Goal: Task Accomplishment & Management: Complete application form

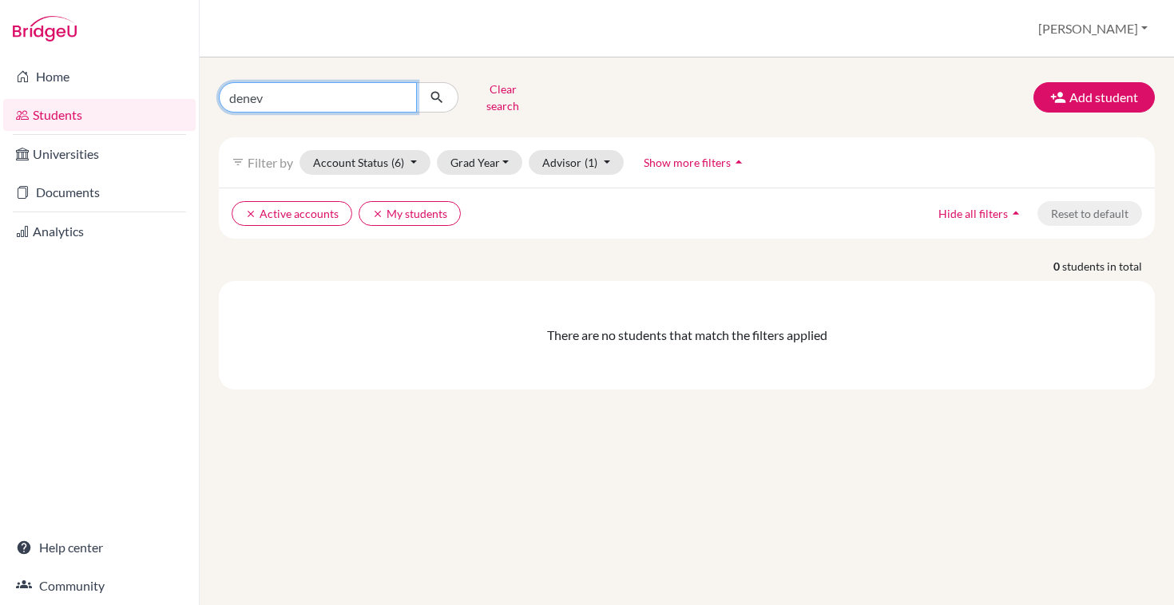
click at [329, 88] on input "denev" at bounding box center [318, 97] width 198 height 30
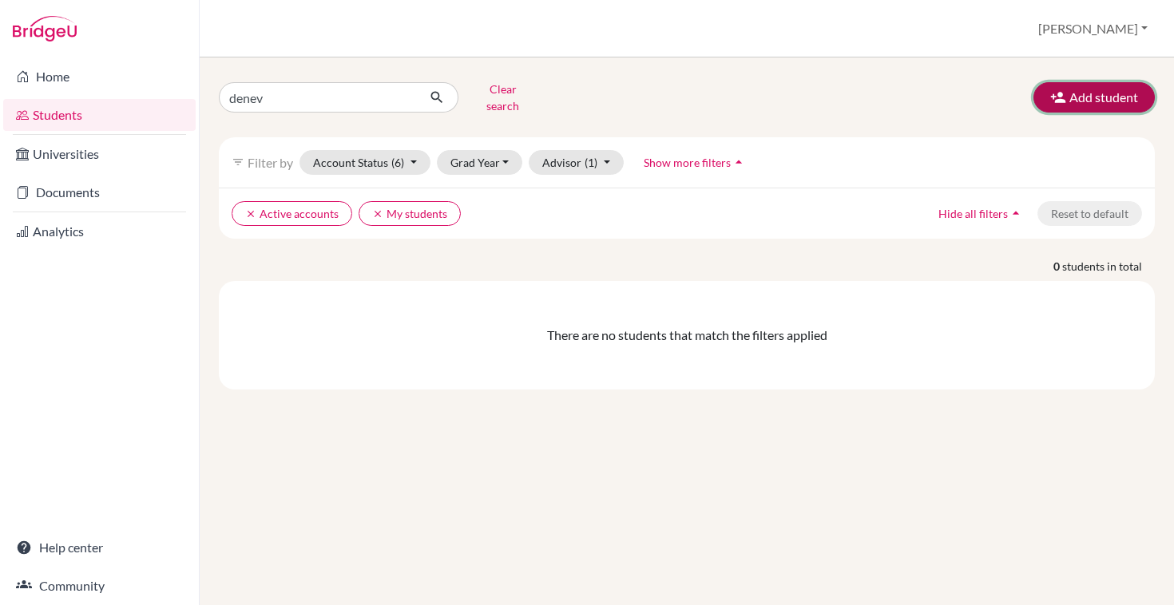
click at [1108, 82] on button "Add student" at bounding box center [1093, 97] width 121 height 30
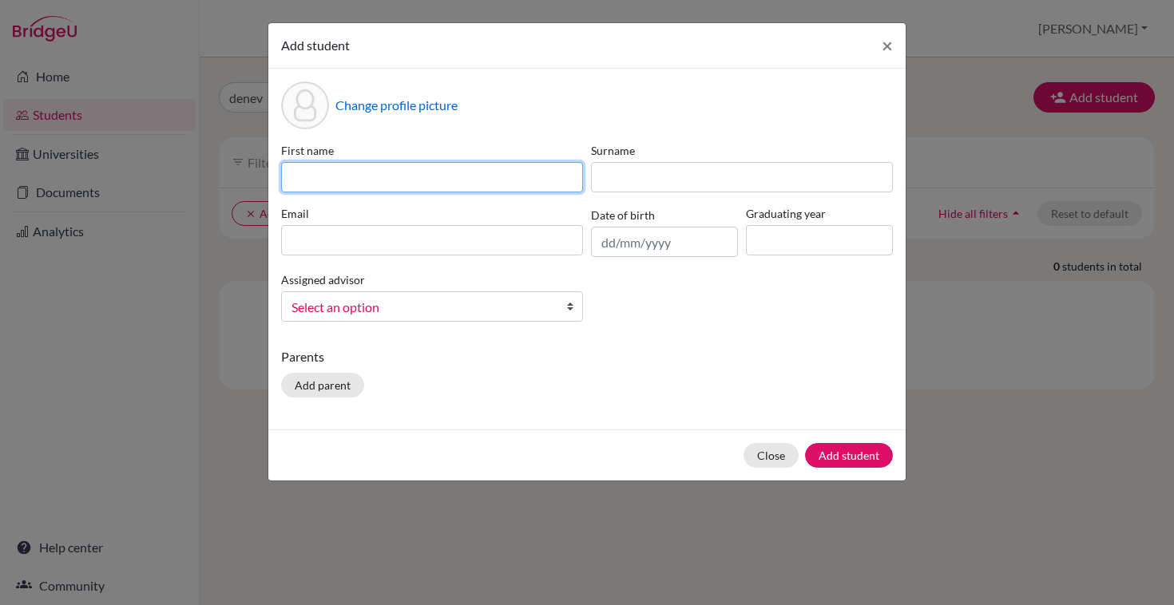
click at [342, 175] on input at bounding box center [432, 177] width 302 height 30
type input "Yoan"
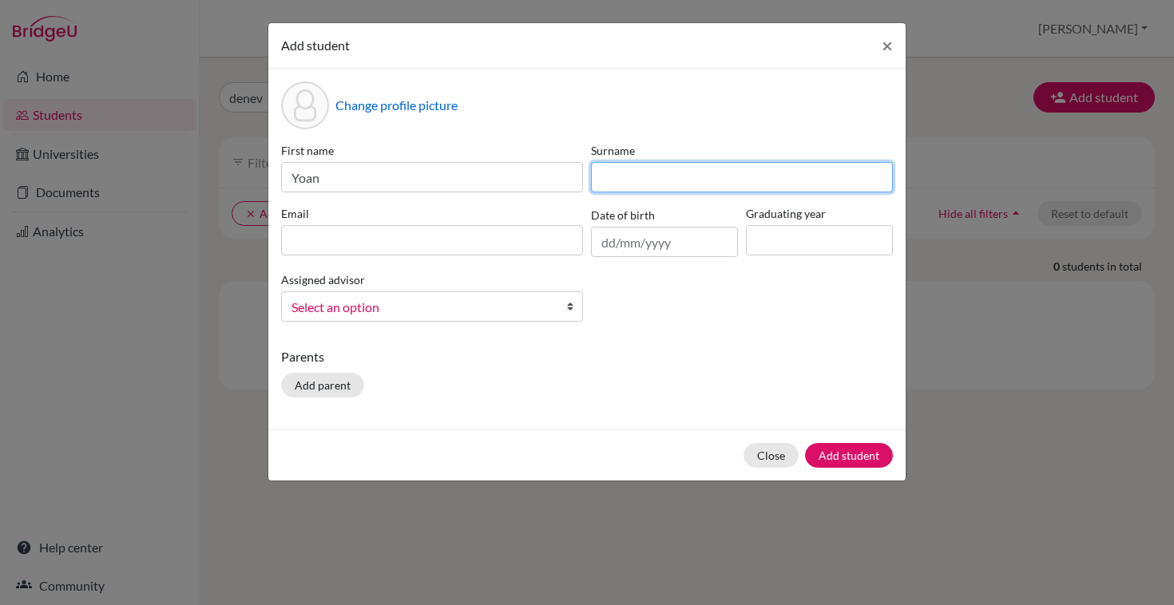
click at [647, 165] on input at bounding box center [742, 177] width 302 height 30
type input "Denev"
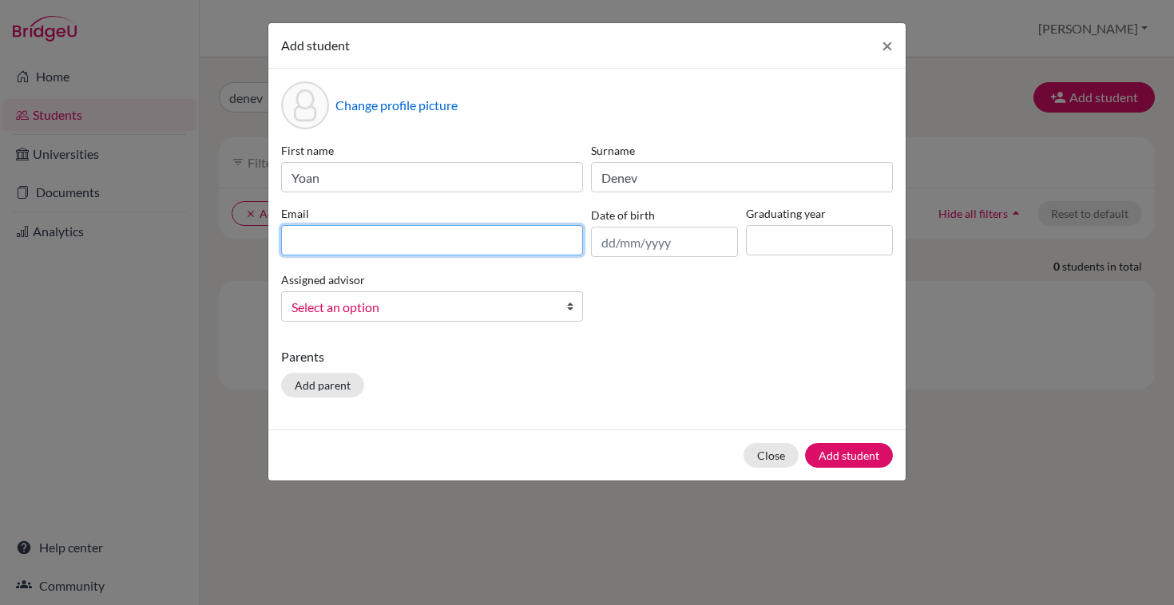
click at [389, 248] on input at bounding box center [432, 240] width 302 height 30
paste input "s2268@aas-sofia.org"
type input "s2268@aas-sofia.org"
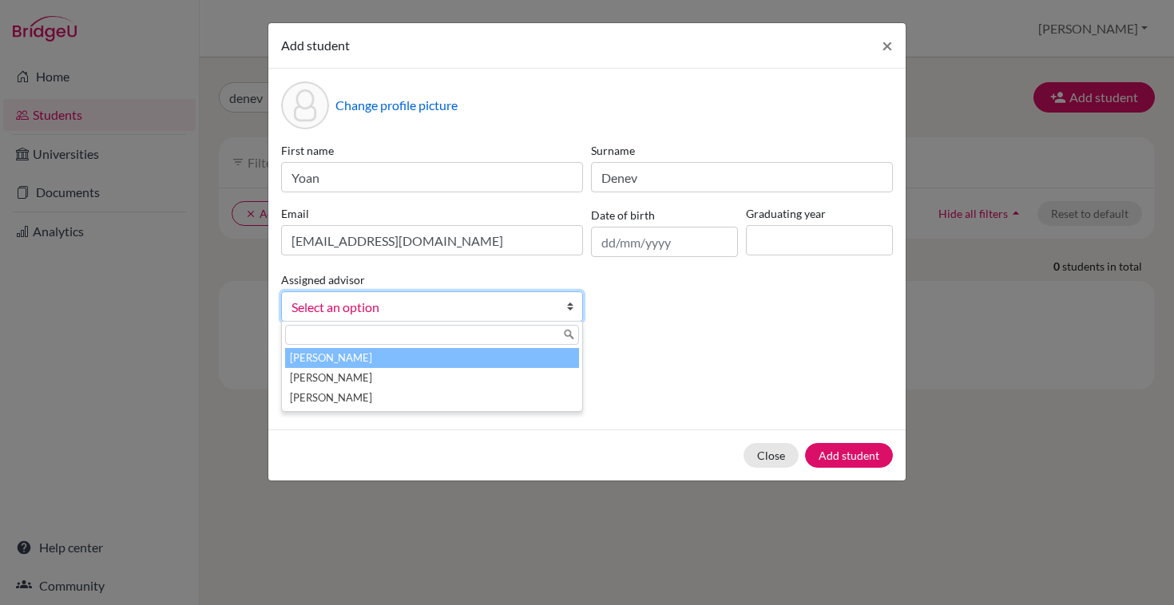
click at [446, 307] on span "Select an option" at bounding box center [421, 307] width 260 height 21
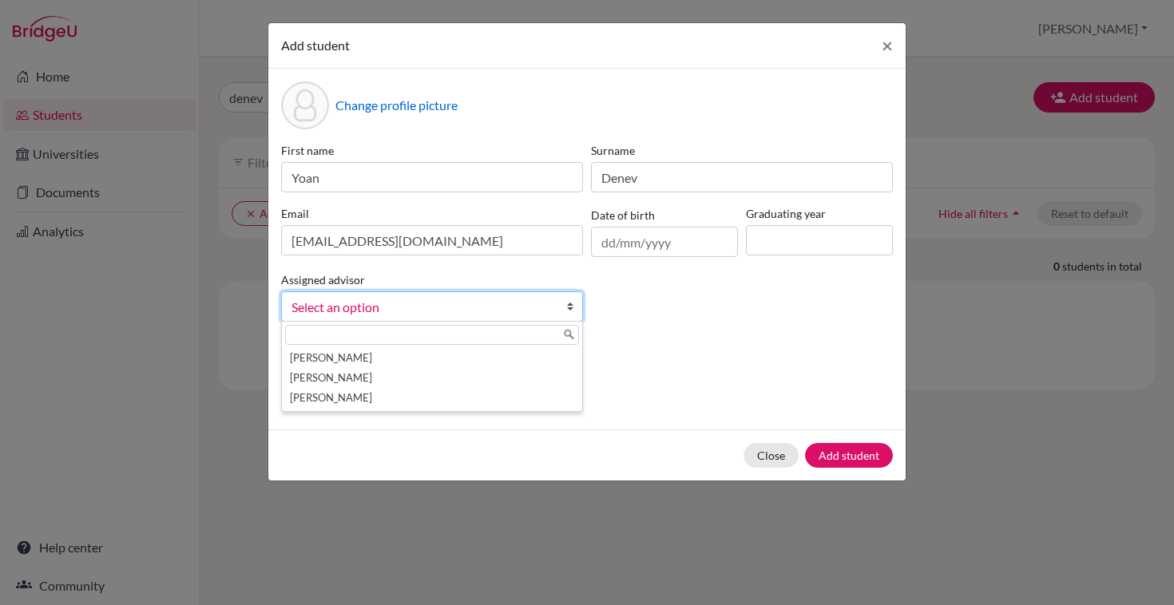
click at [467, 336] on input "text" at bounding box center [432, 335] width 294 height 20
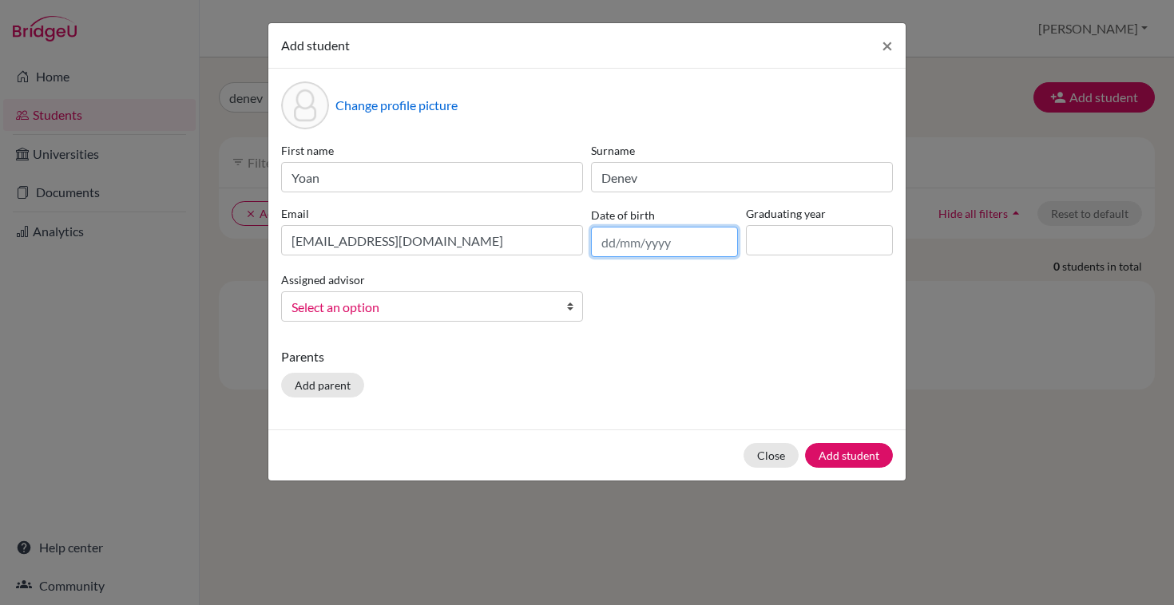
click at [666, 236] on input "text" at bounding box center [664, 242] width 147 height 30
click at [788, 252] on input at bounding box center [819, 240] width 147 height 30
type input "2026"
click at [661, 236] on input "text" at bounding box center [664, 242] width 147 height 30
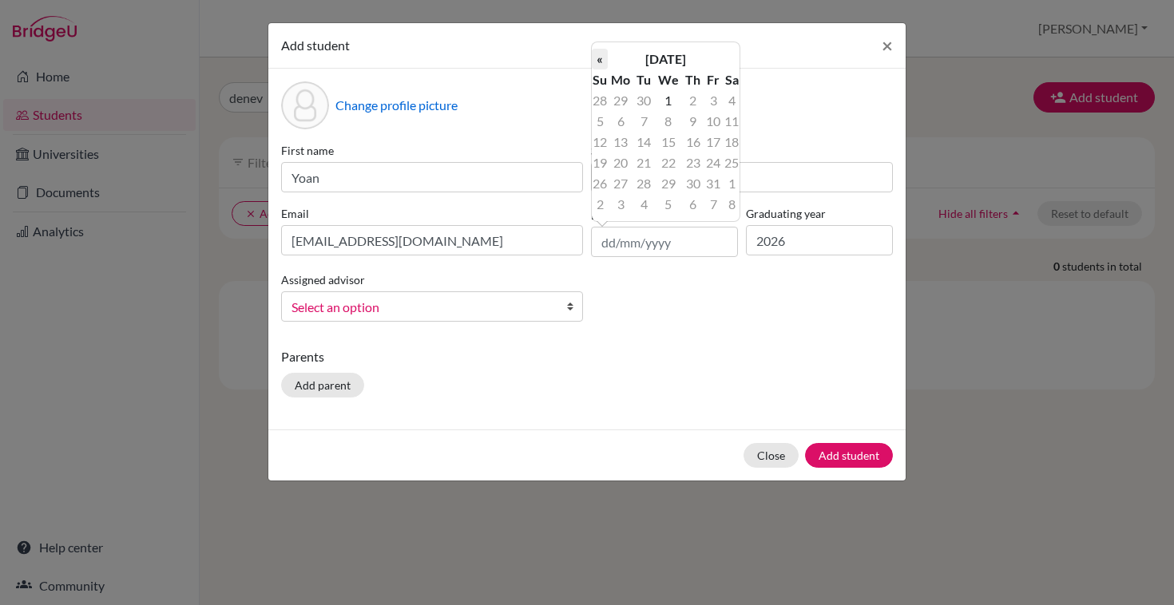
click at [605, 64] on th "«" at bounding box center [600, 59] width 16 height 21
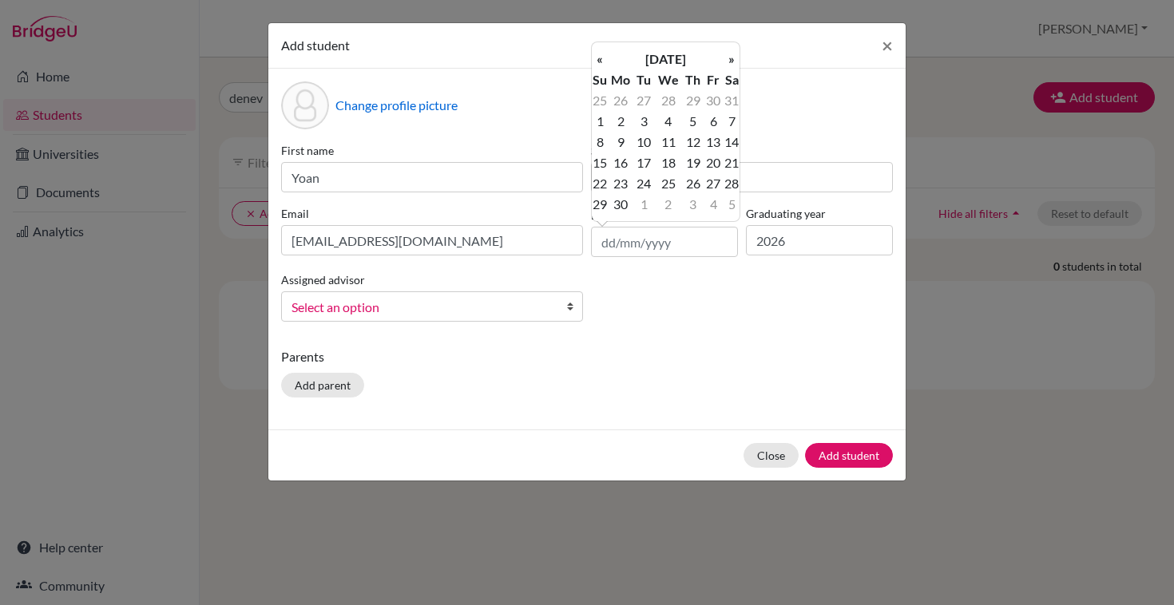
click at [605, 64] on th "«" at bounding box center [600, 59] width 16 height 21
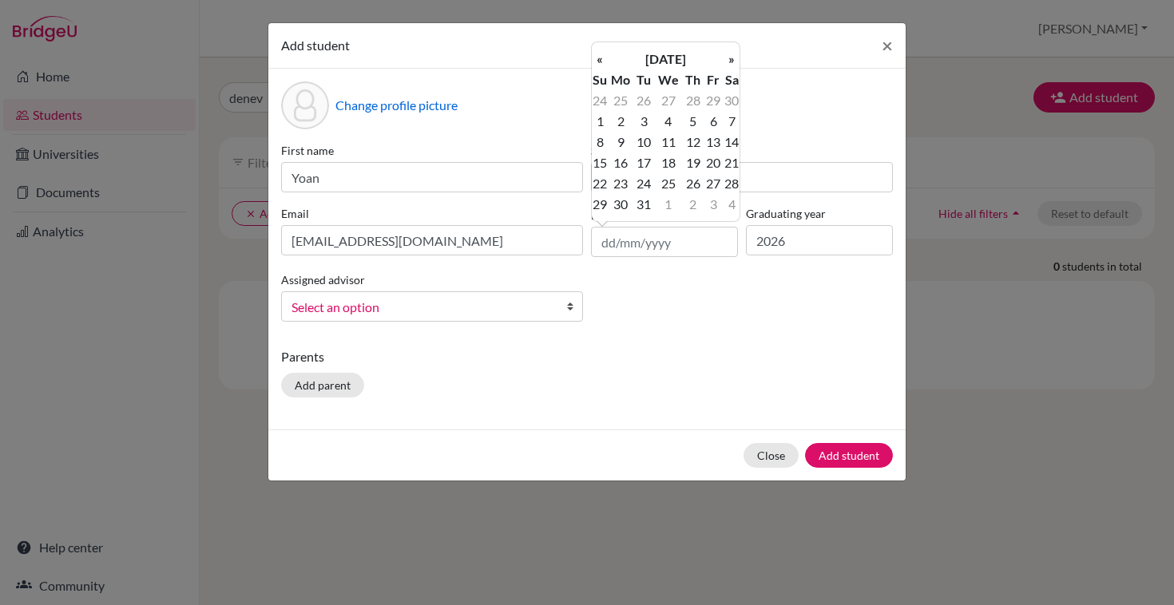
click at [605, 64] on th "«" at bounding box center [600, 59] width 16 height 21
click at [692, 63] on th "August 2024" at bounding box center [666, 59] width 116 height 21
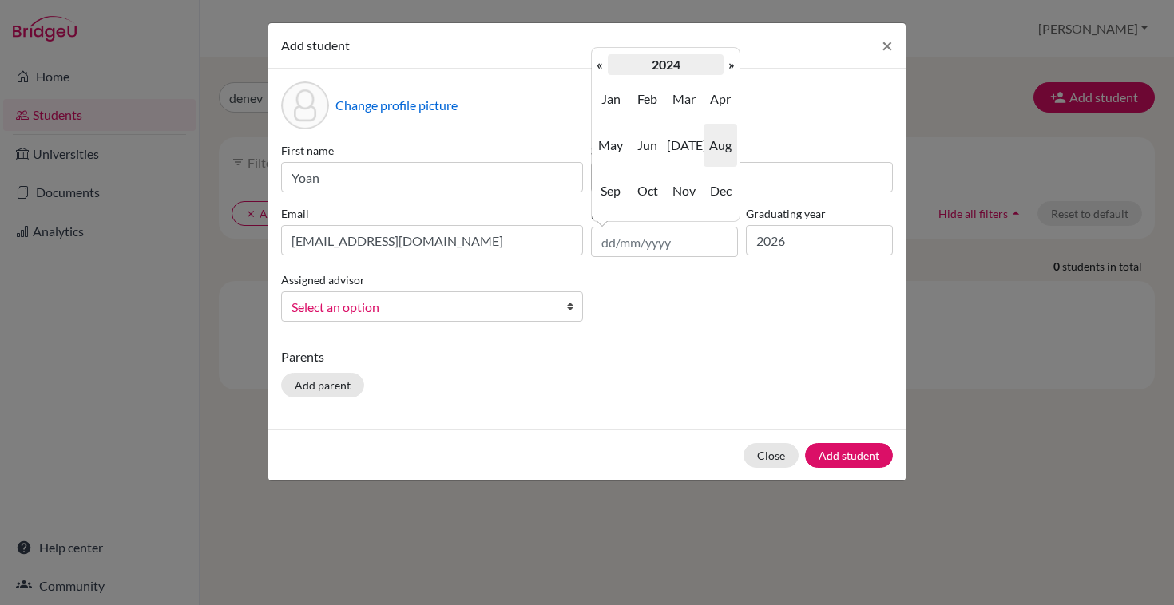
click at [673, 57] on th "2024" at bounding box center [666, 64] width 116 height 21
click at [600, 71] on th "«" at bounding box center [600, 64] width 16 height 21
click at [651, 189] on span "2008" at bounding box center [648, 190] width 34 height 43
click at [653, 146] on span "Jun" at bounding box center [648, 145] width 34 height 43
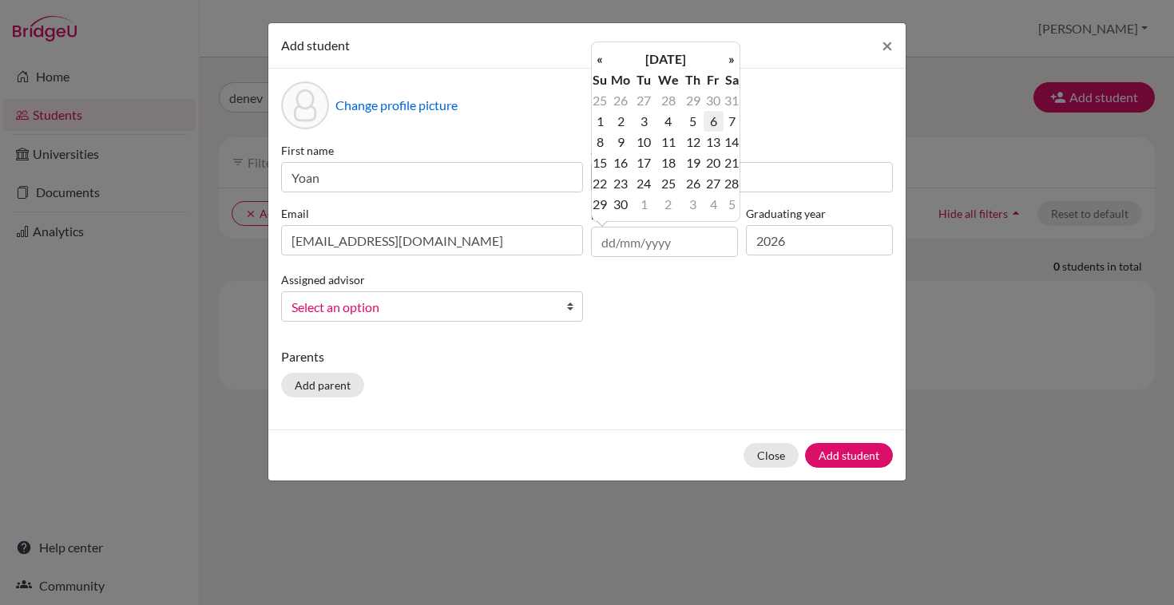
click at [714, 123] on td "6" at bounding box center [714, 121] width 20 height 21
type input "06/06/2008"
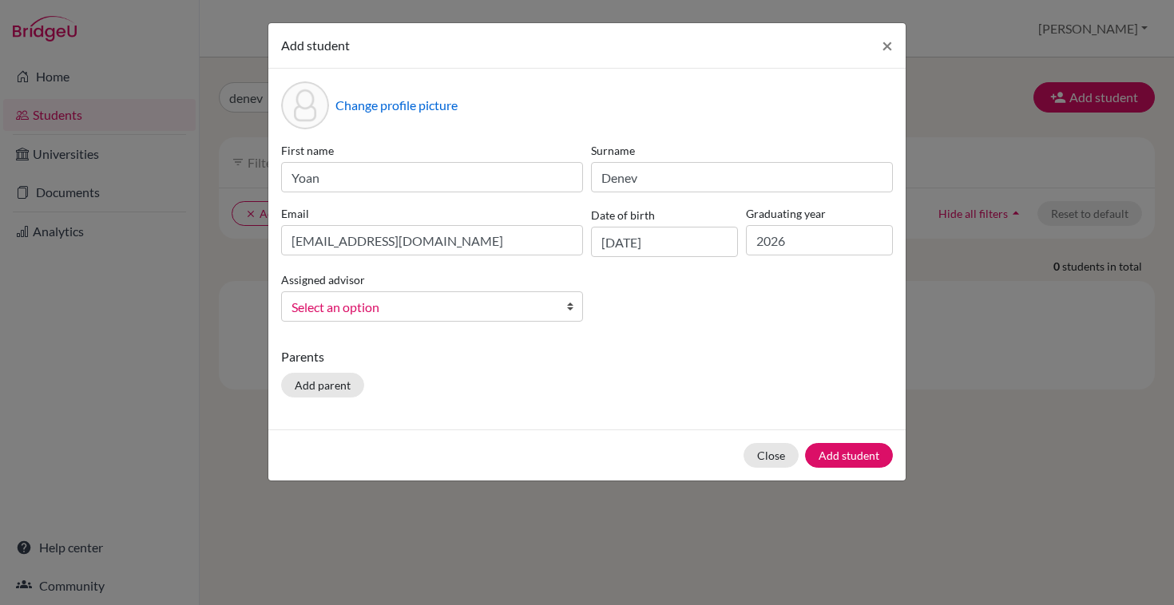
click at [443, 313] on span "Select an option" at bounding box center [421, 307] width 260 height 21
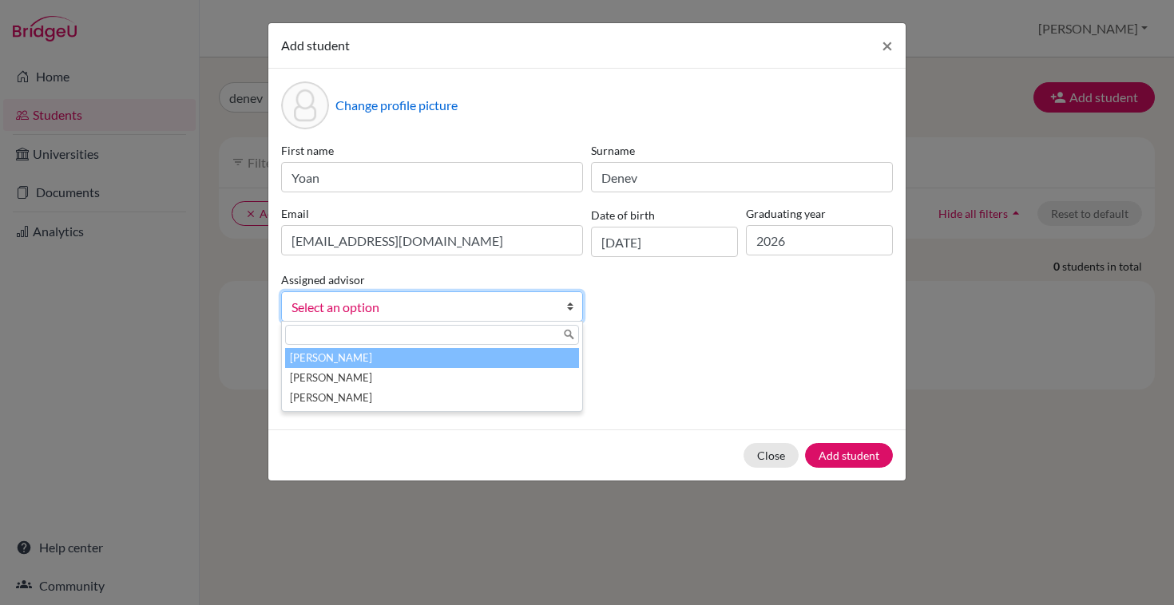
click at [455, 364] on li "Christman, Kelley" at bounding box center [432, 358] width 294 height 20
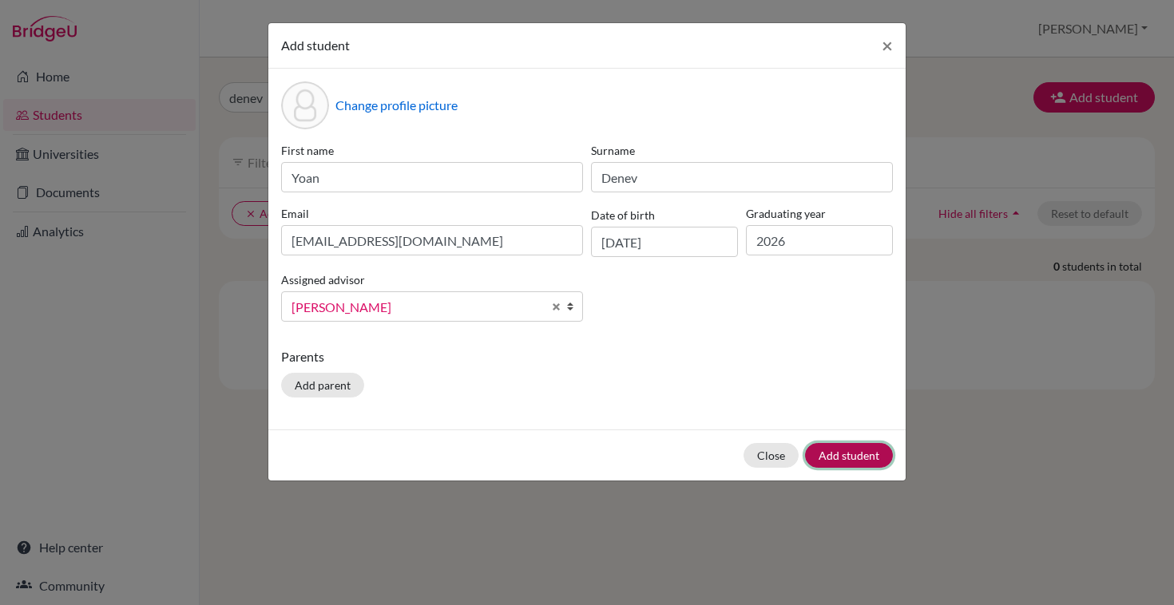
click at [842, 455] on button "Add student" at bounding box center [849, 455] width 88 height 25
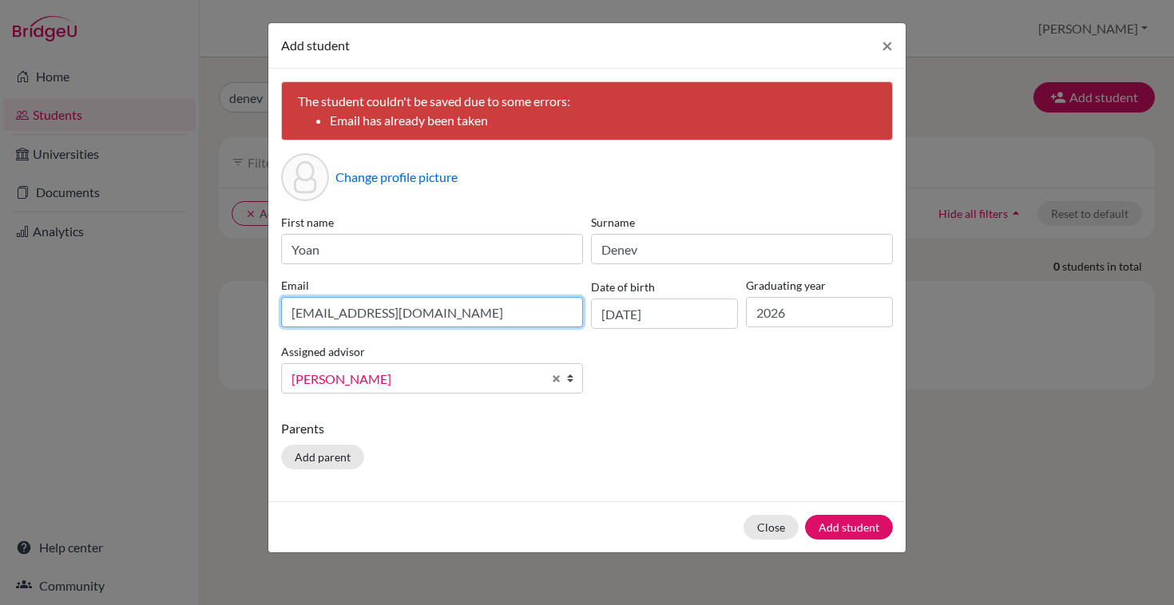
click at [462, 312] on input "s2268@aas-sofia.org" at bounding box center [432, 312] width 302 height 30
click at [292, 315] on input "s2268@aas-sofia.org" at bounding box center [432, 312] width 302 height 30
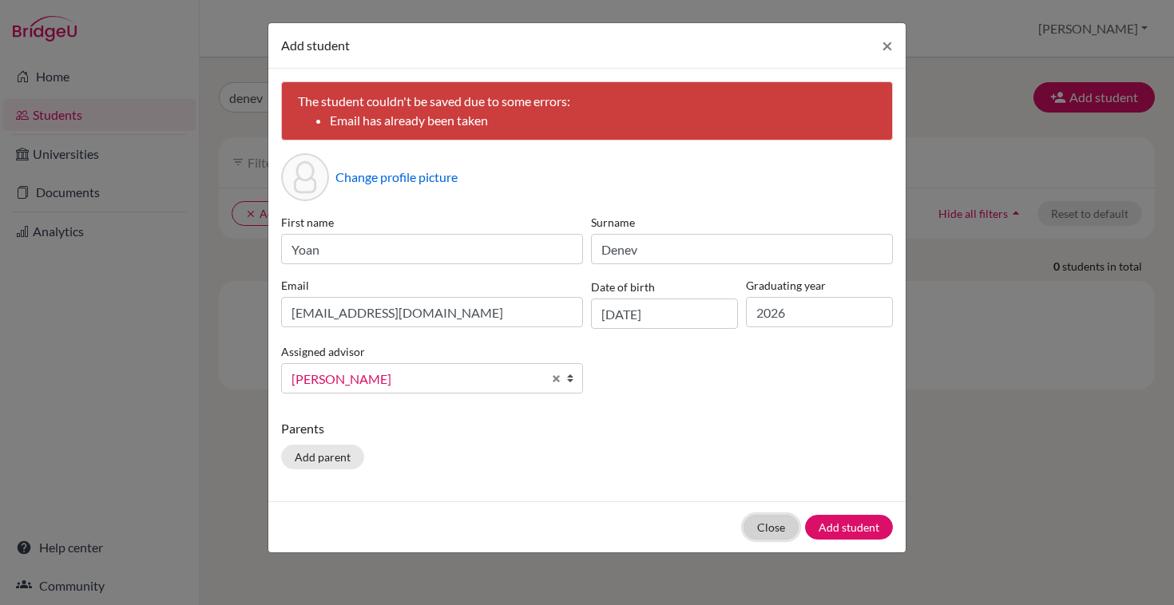
click at [770, 522] on button "Close" at bounding box center [770, 527] width 55 height 25
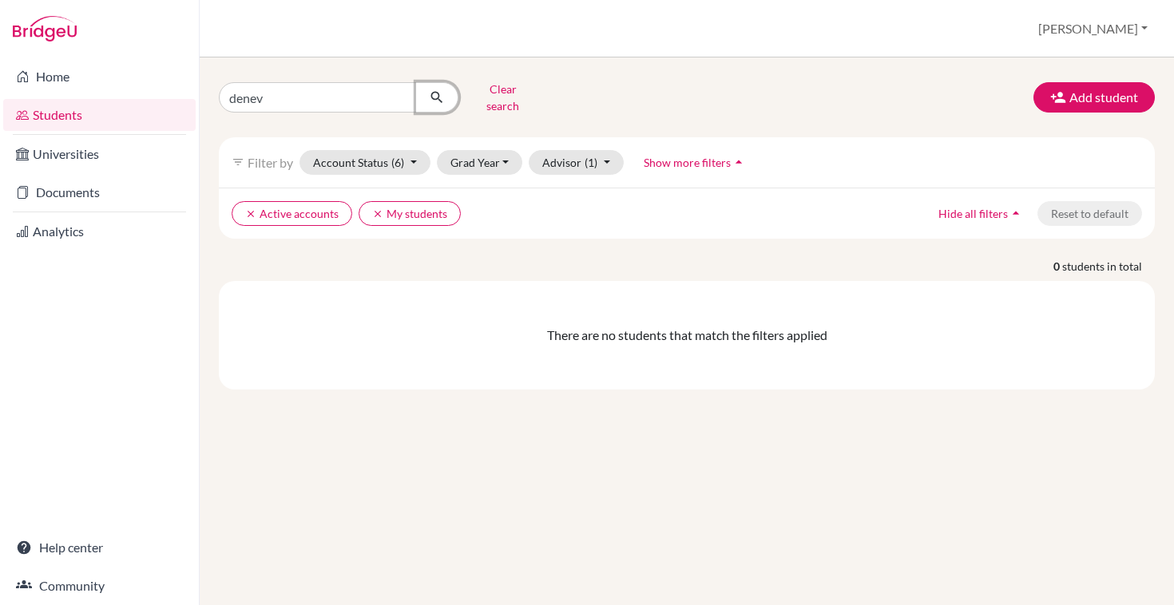
click at [438, 93] on icon "submit" at bounding box center [437, 97] width 16 height 16
click at [429, 151] on button "Account Status (6)" at bounding box center [364, 162] width 131 height 25
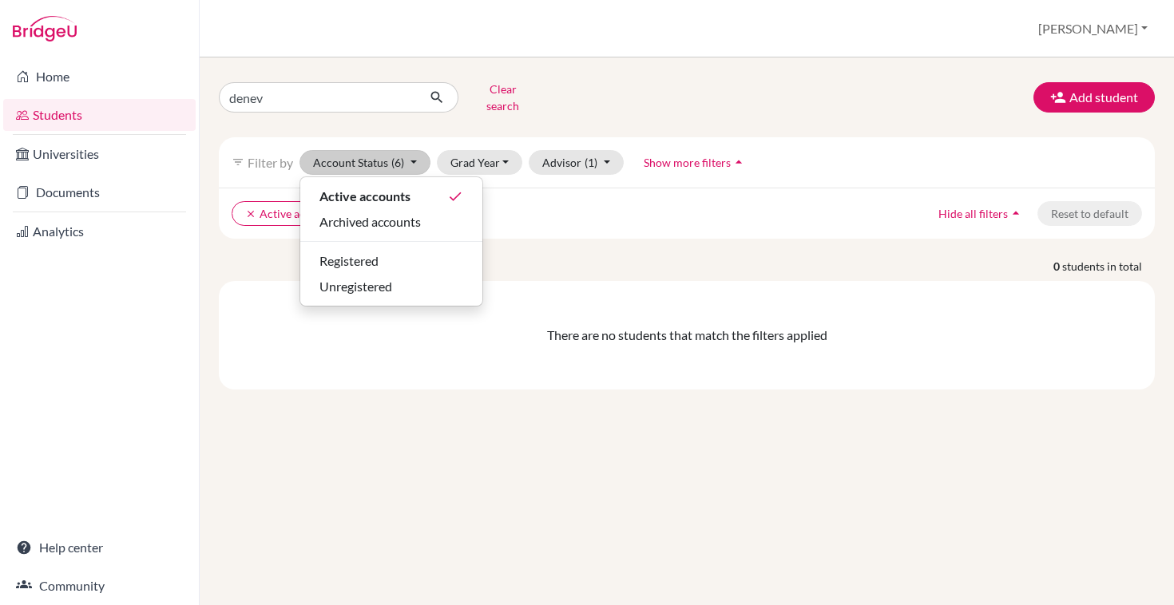
click at [45, 30] on img at bounding box center [45, 29] width 64 height 26
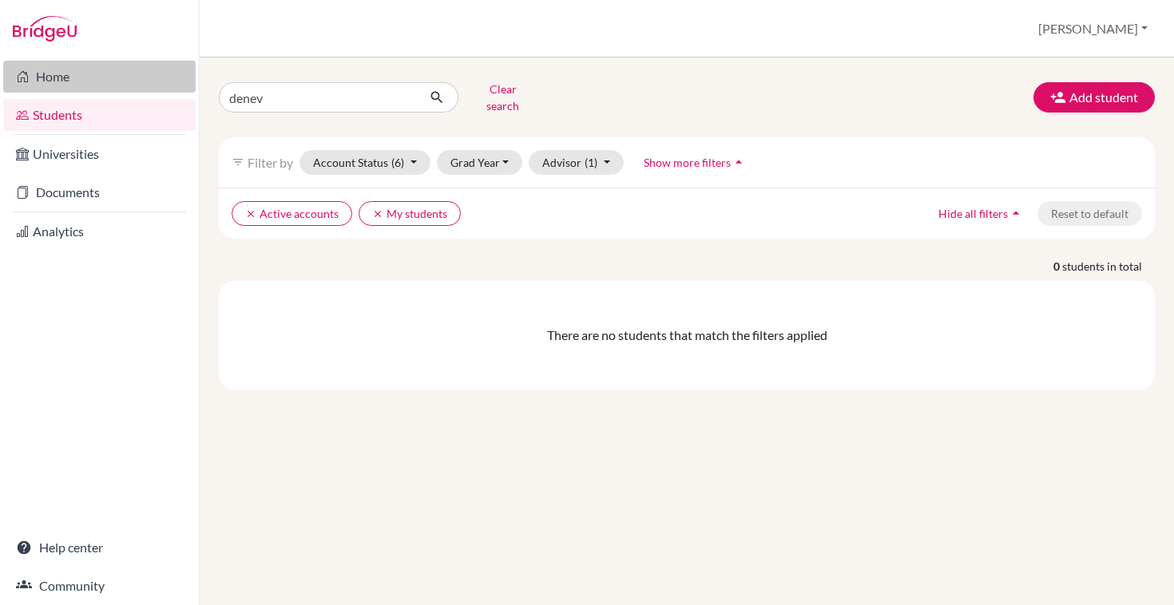
click at [49, 73] on link "Home" at bounding box center [99, 77] width 192 height 32
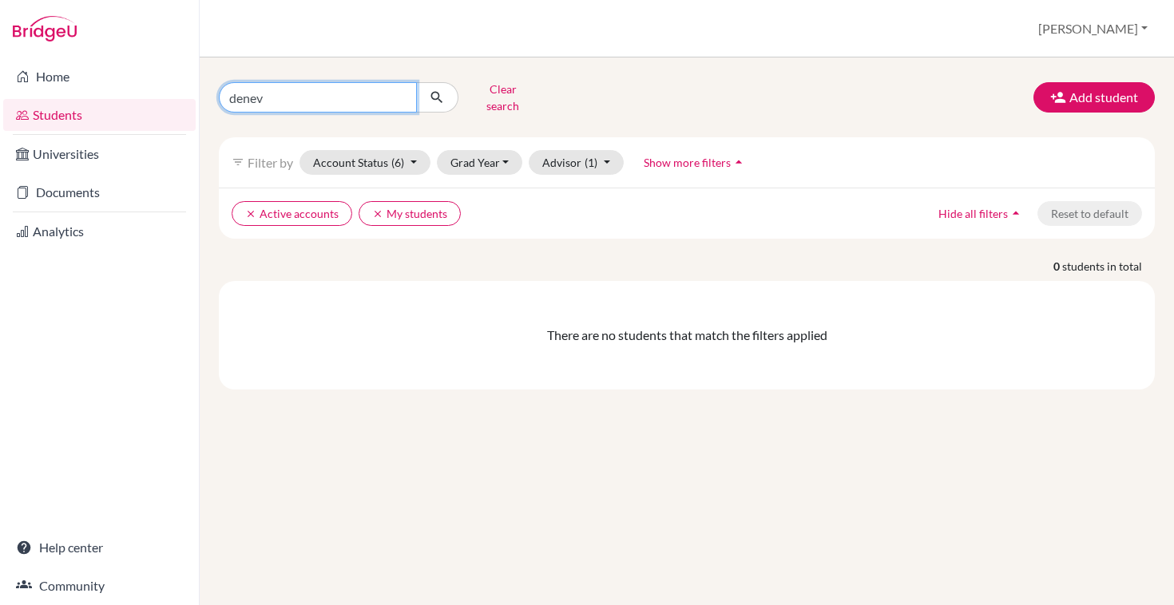
drag, startPoint x: 291, startPoint y: 97, endPoint x: 129, endPoint y: 97, distance: 162.1
click at [129, 97] on div "Home Students Universities Documents Analytics Help center Community Students o…" at bounding box center [587, 302] width 1174 height 605
type input "Yoan"
click button "submit" at bounding box center [437, 97] width 42 height 30
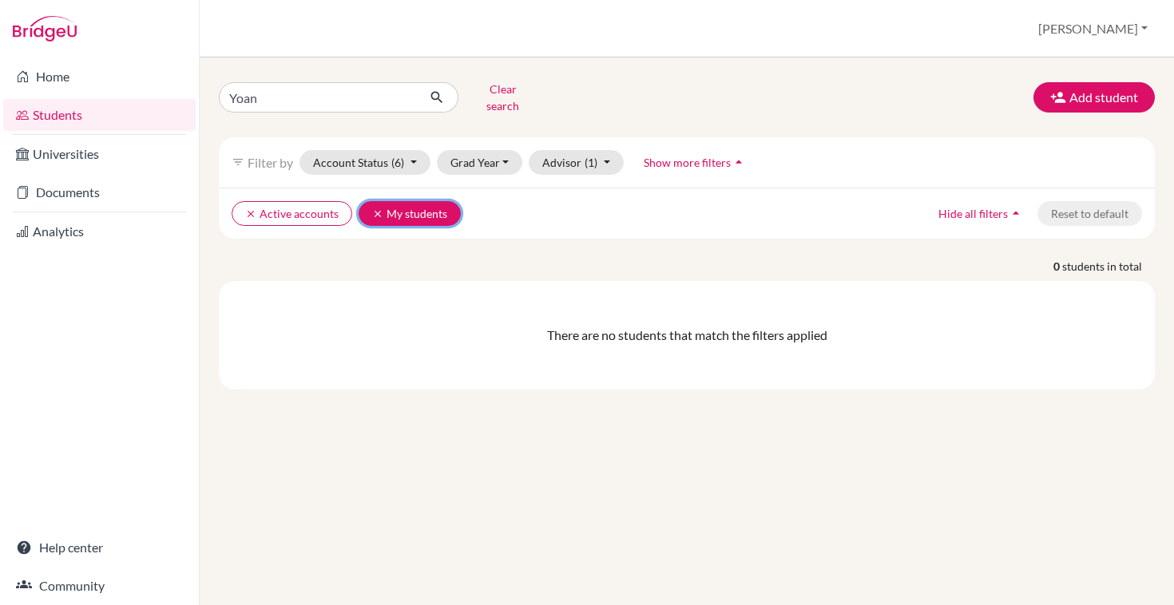
click at [372, 208] on icon "clear" at bounding box center [377, 213] width 11 height 11
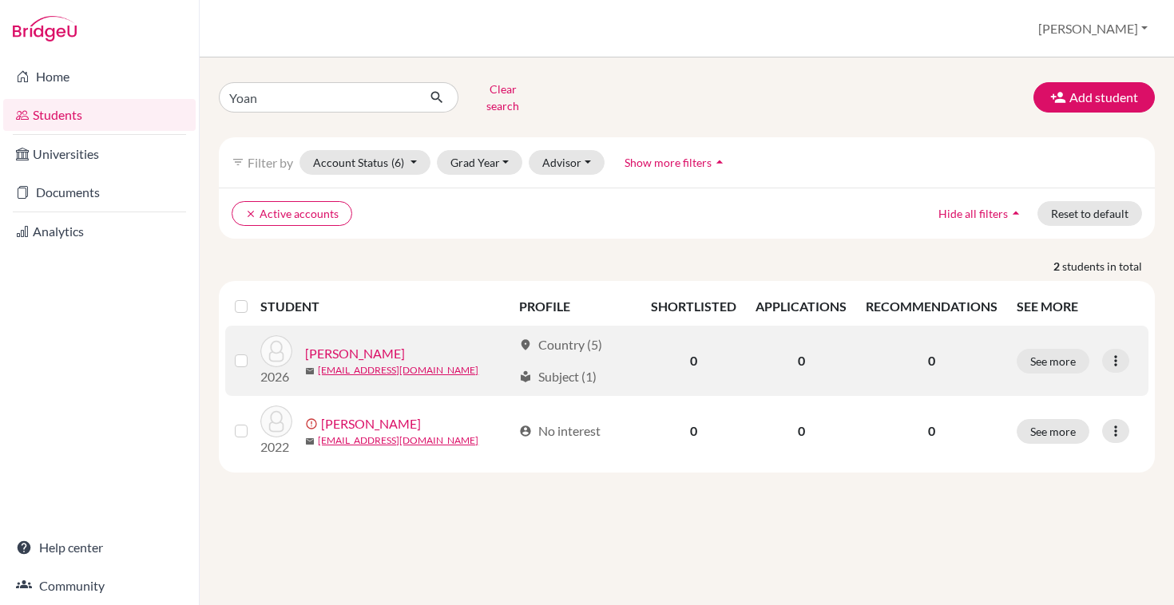
click at [345, 344] on link "[PERSON_NAME]" at bounding box center [355, 353] width 100 height 19
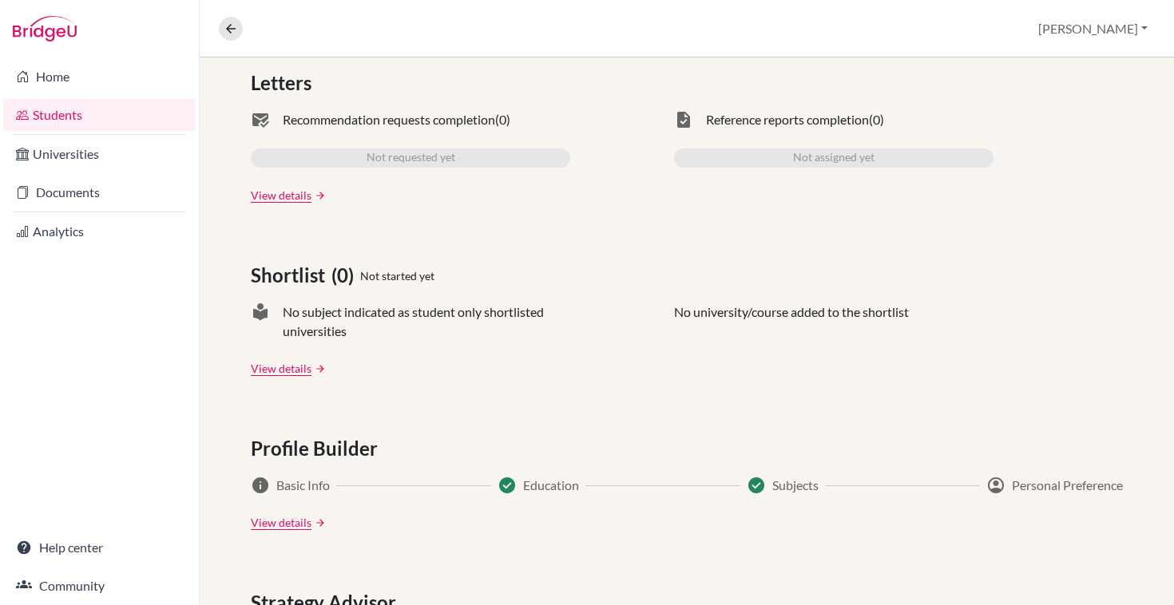
scroll to position [799, 0]
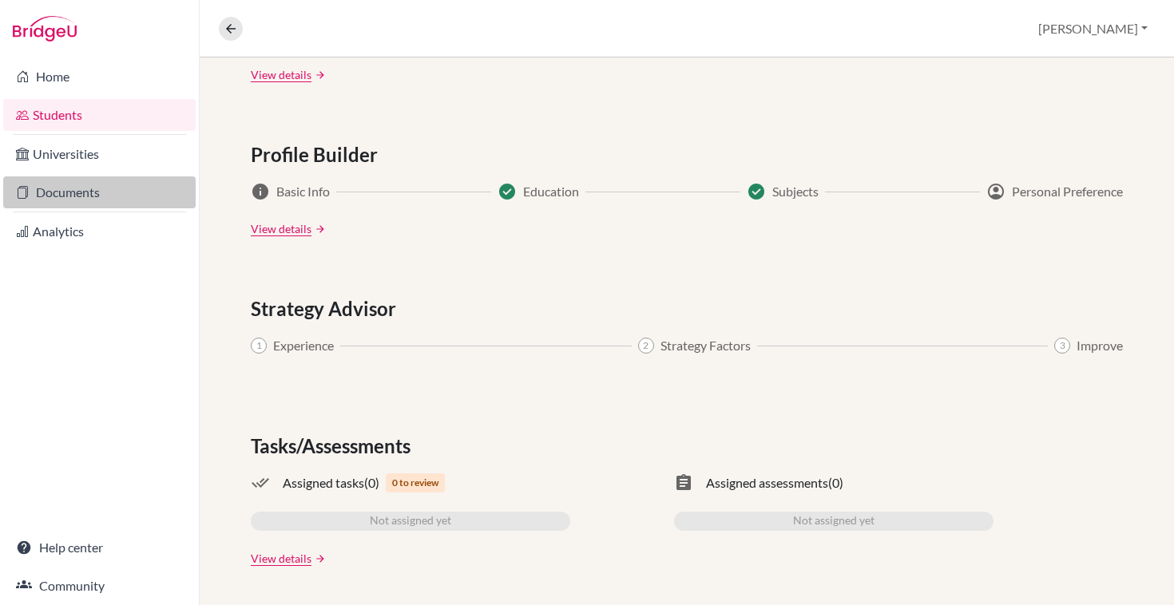
click at [68, 190] on link "Documents" at bounding box center [99, 192] width 192 height 32
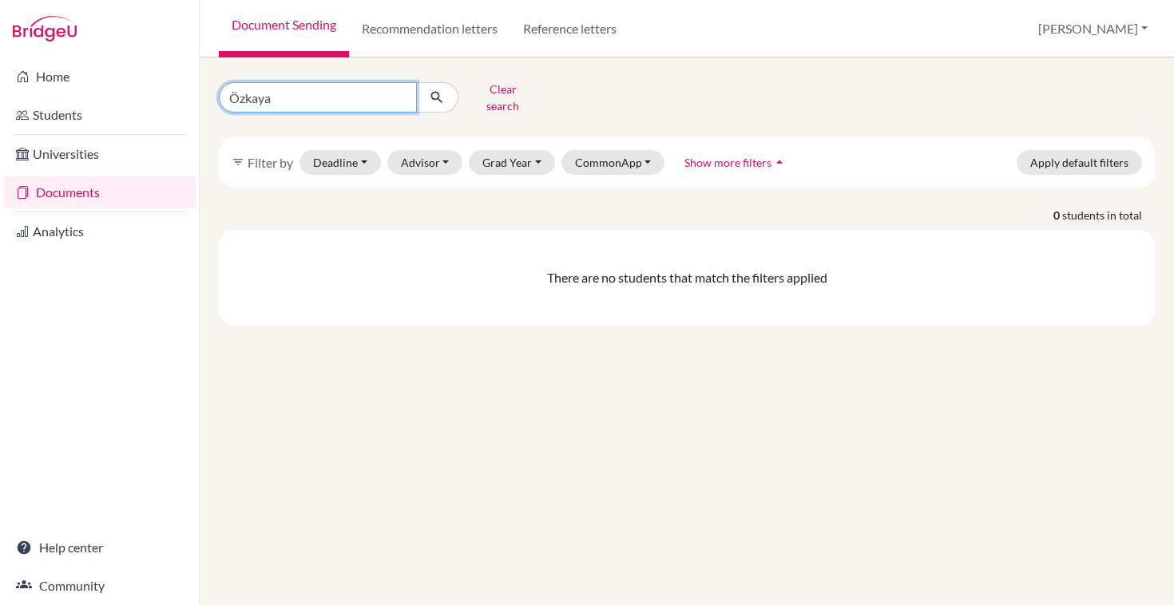
click at [309, 89] on input "Özkaya" at bounding box center [318, 97] width 198 height 30
drag, startPoint x: 309, startPoint y: 89, endPoint x: 120, endPoint y: 87, distance: 189.3
click at [120, 87] on div "Home Students Universities Documents Analytics Help center Community Document S…" at bounding box center [587, 302] width 1174 height 605
type input "denev"
click at [441, 90] on icon "submit" at bounding box center [437, 97] width 16 height 16
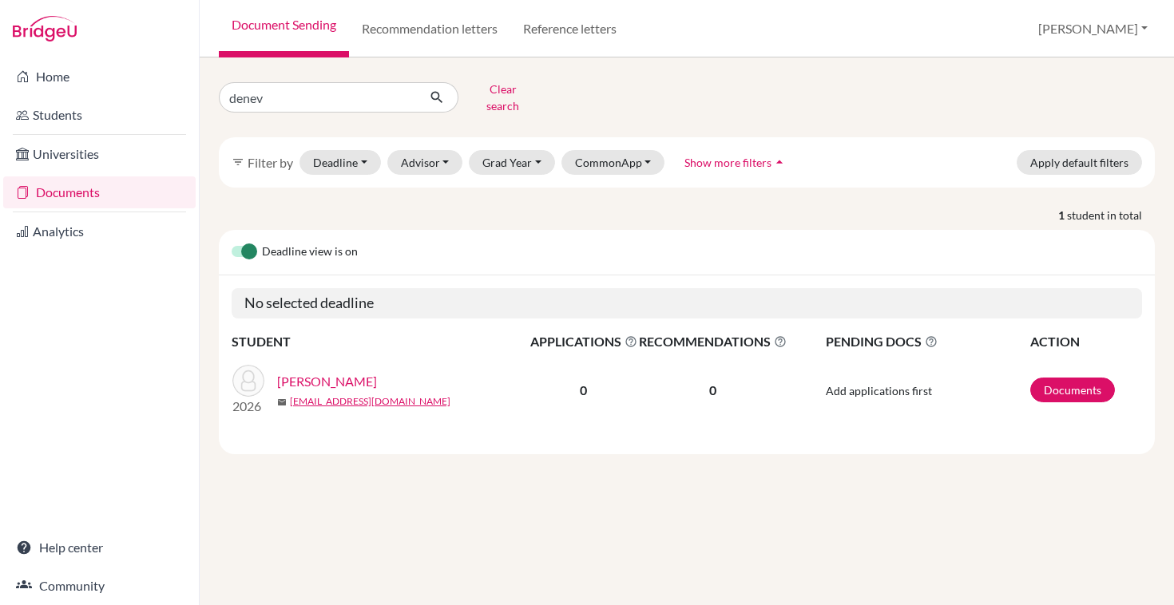
click at [331, 372] on link "[PERSON_NAME]" at bounding box center [327, 381] width 100 height 19
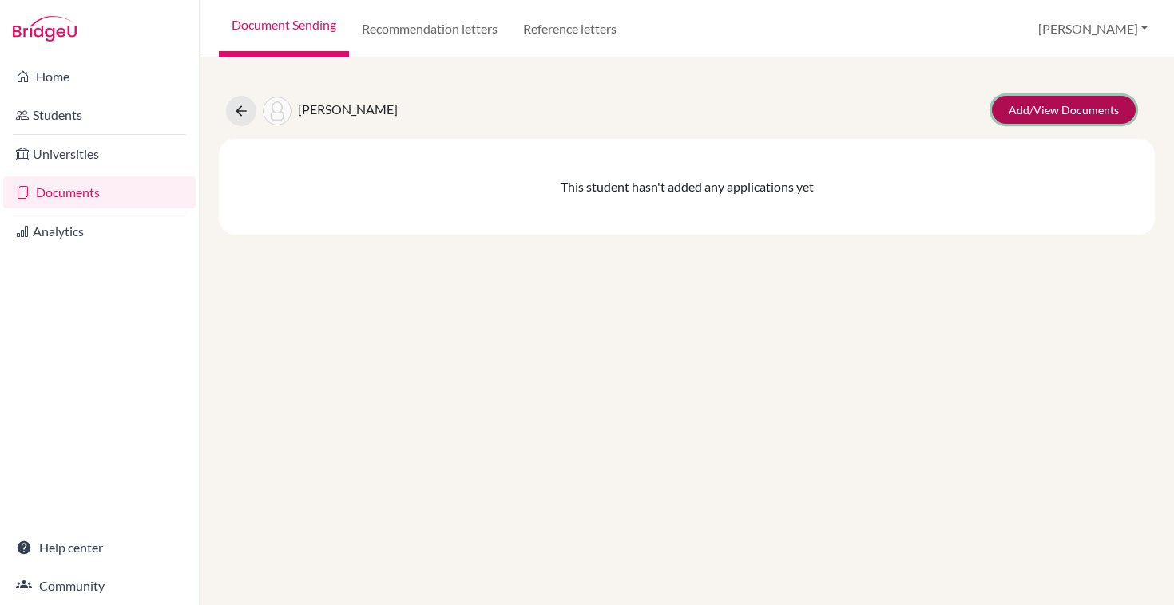
click at [1080, 109] on link "Add/View Documents" at bounding box center [1064, 110] width 144 height 28
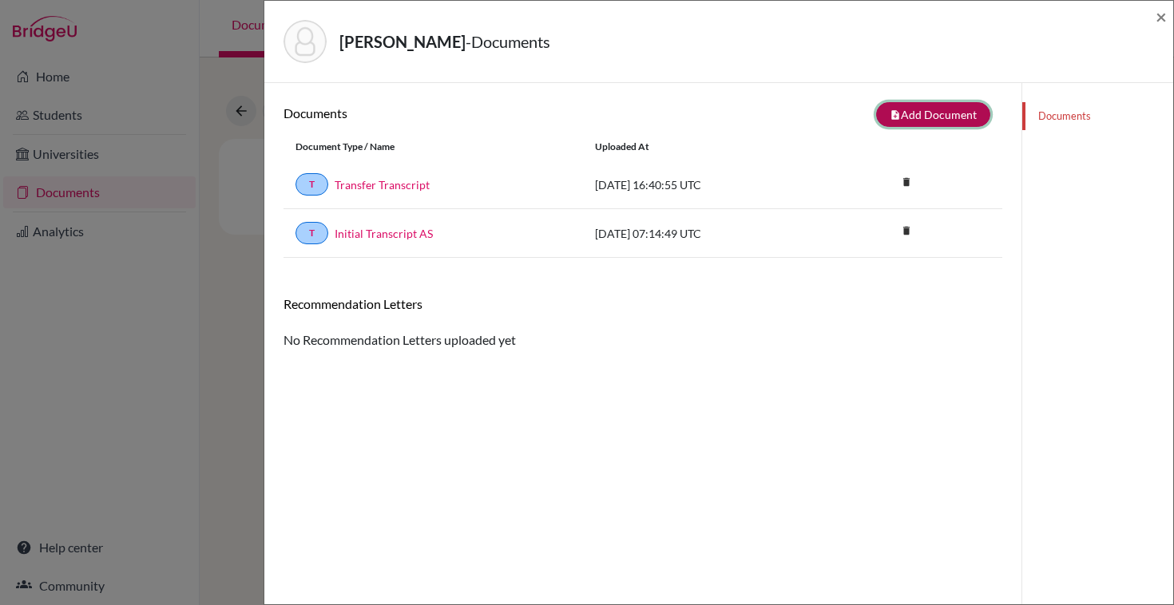
click at [966, 117] on button "note_add Add Document" at bounding box center [933, 114] width 114 height 25
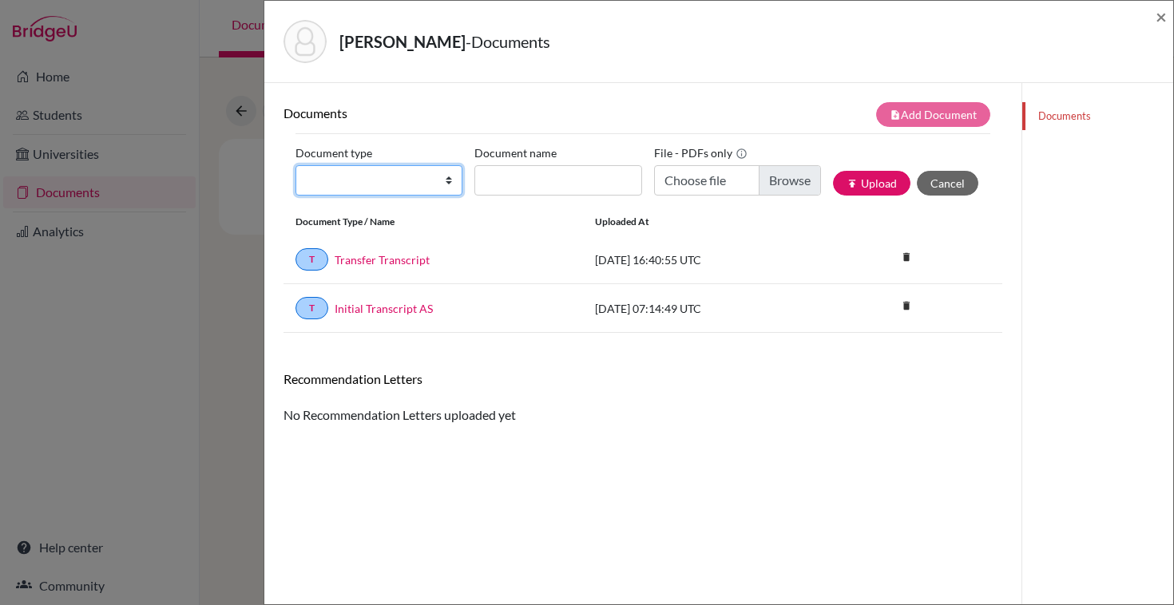
click at [369, 172] on select "Change explanation for Common App reports Counselor recommendation Internationa…" at bounding box center [378, 180] width 167 height 30
select select "2"
click at [295, 165] on select "Change explanation for Common App reports Counselor recommendation Internationa…" at bounding box center [378, 180] width 167 height 30
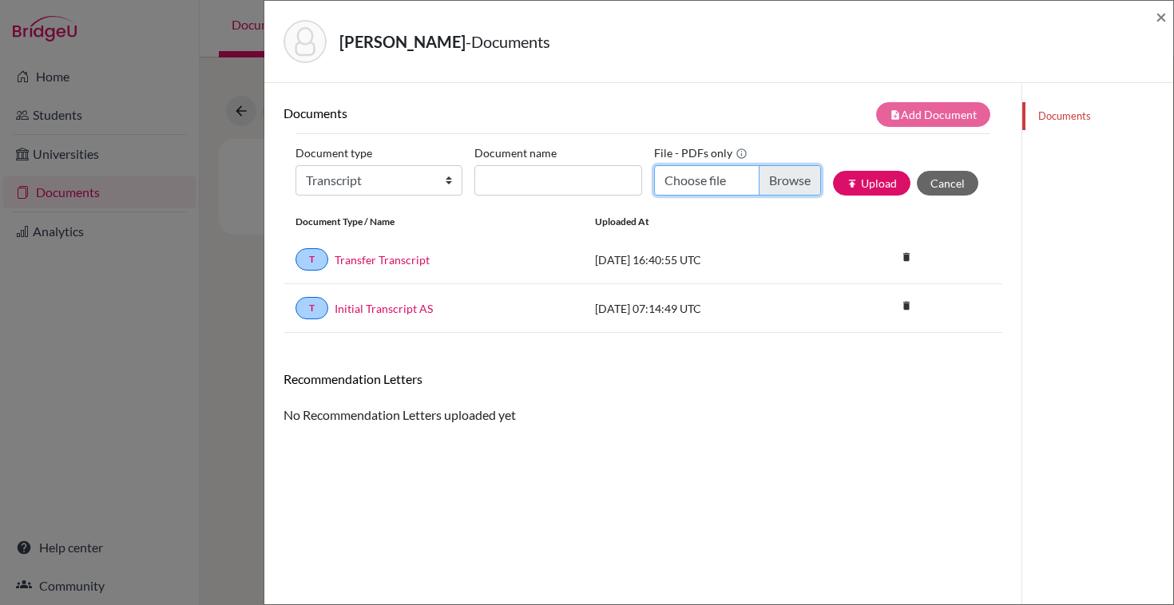
click at [703, 184] on input "Choose file" at bounding box center [737, 180] width 167 height 30
type input "C:\fakepath\Denev Yoan 26M192.pdf"
click at [864, 186] on button "publish Upload" at bounding box center [871, 183] width 77 height 25
click at [501, 165] on label "Document name" at bounding box center [515, 153] width 82 height 25
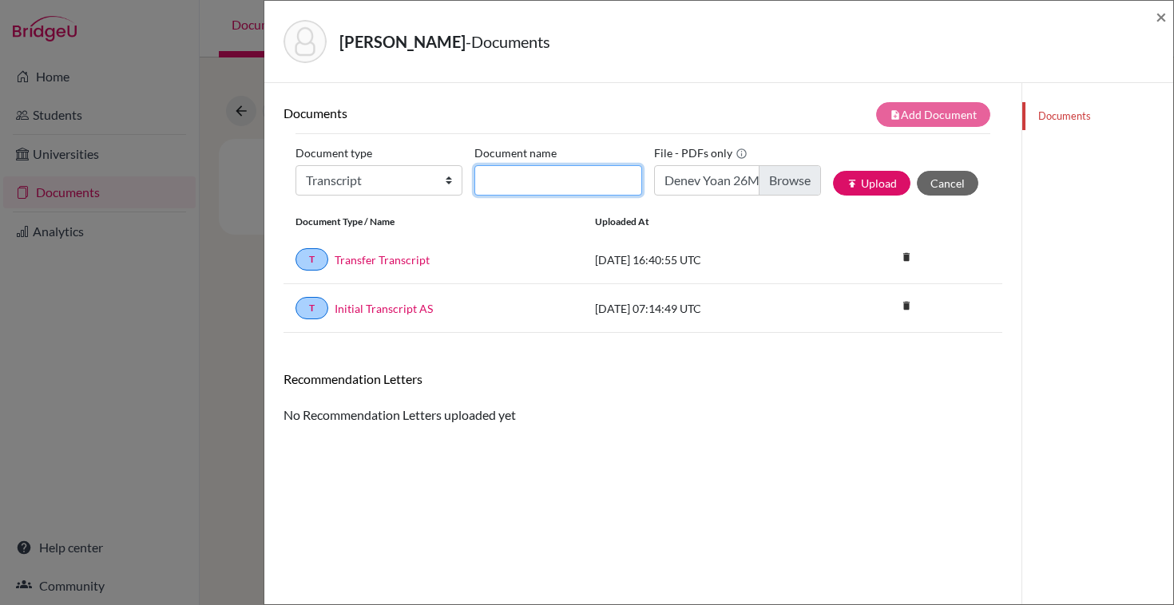
click at [501, 165] on input "Document name" at bounding box center [557, 180] width 167 height 30
click at [505, 178] on input "Document name" at bounding box center [557, 180] width 167 height 30
type input "official transcript"
click at [922, 184] on button "Cancel" at bounding box center [947, 183] width 61 height 25
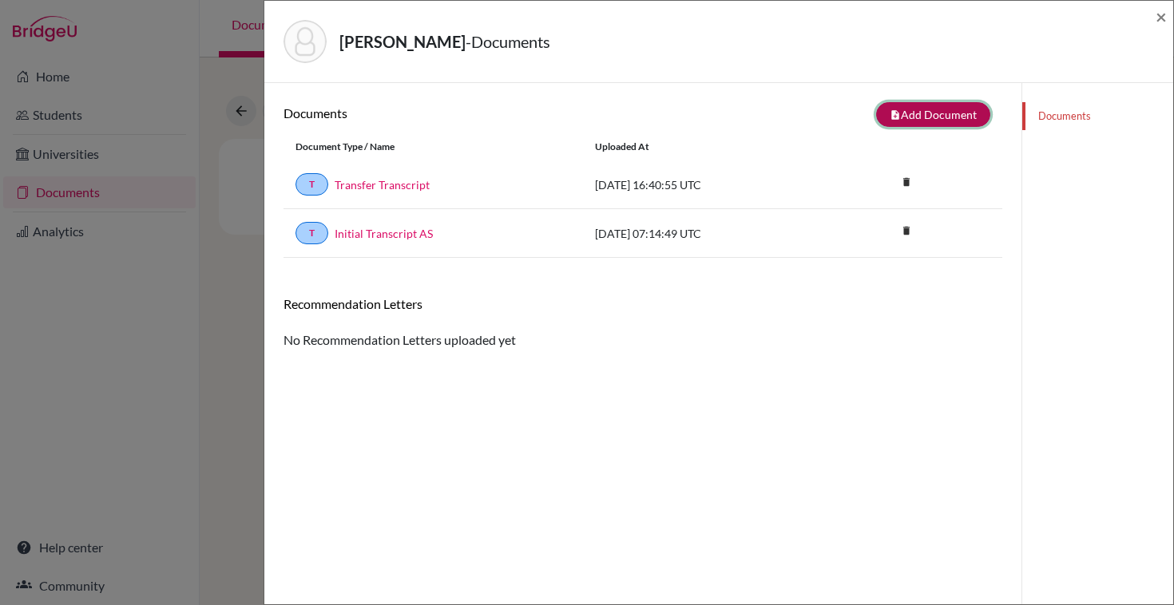
click at [945, 120] on button "note_add Add Document" at bounding box center [933, 114] width 114 height 25
select select "2"
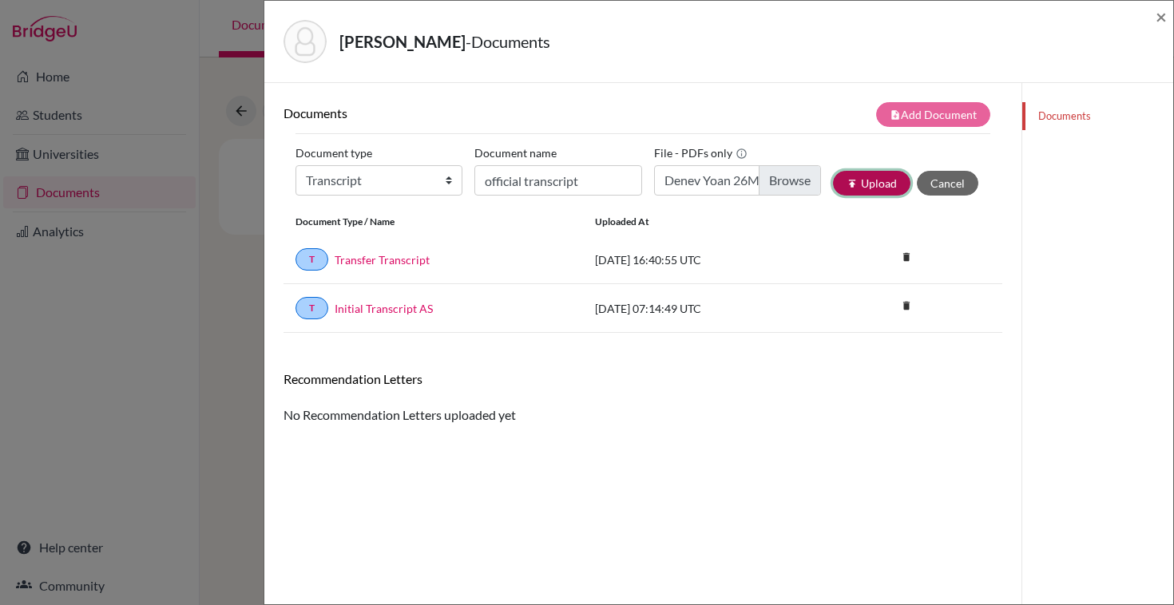
click at [863, 185] on button "publish Upload" at bounding box center [871, 183] width 77 height 25
click at [709, 180] on input "Denev Yoan 26M192.pdf" at bounding box center [737, 180] width 167 height 30
type input "C:\fakepath\Denev Yoan 26M192.pdf"
click at [855, 188] on icon "publish" at bounding box center [851, 183] width 11 height 11
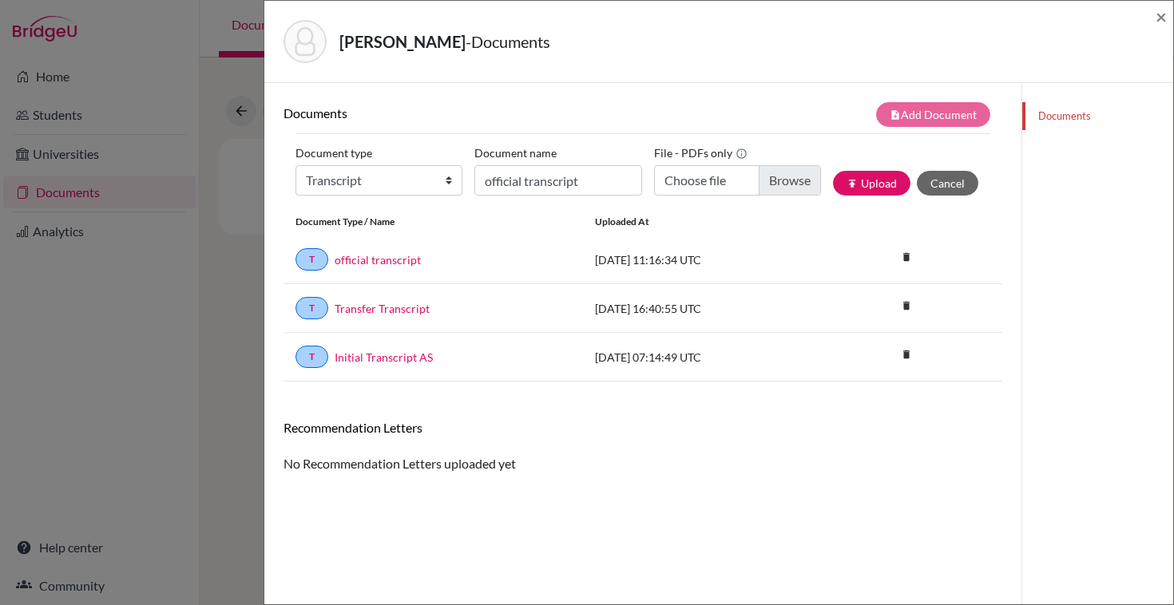
click at [222, 75] on div "[PERSON_NAME] - Documents × Documents note_add Add Document Document type Chang…" at bounding box center [587, 302] width 1174 height 605
click at [1161, 18] on span "×" at bounding box center [1161, 16] width 11 height 23
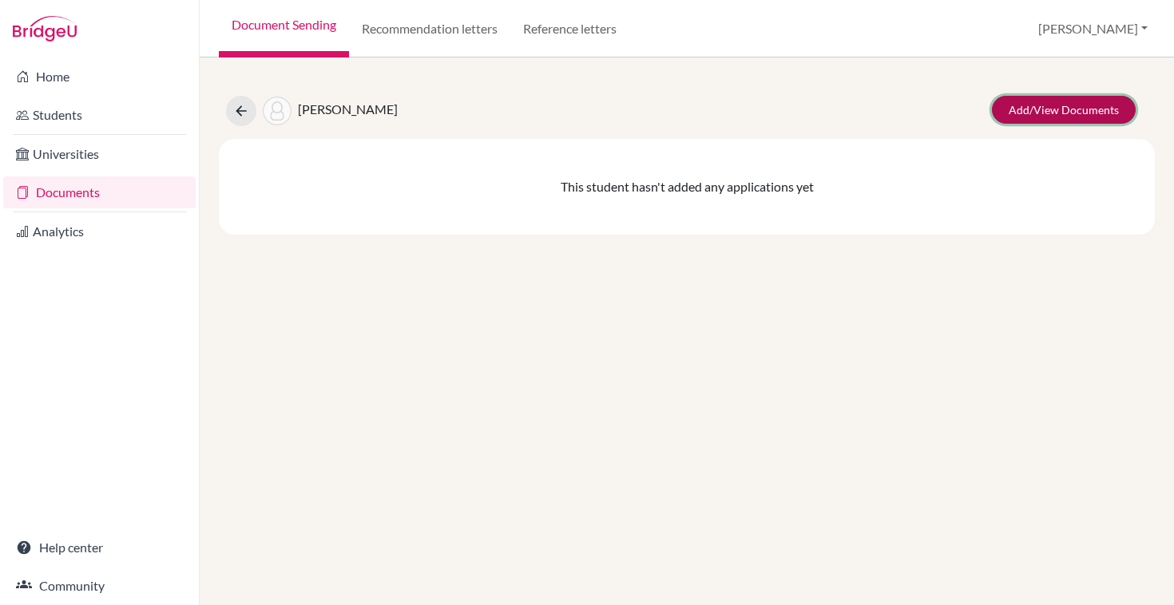
click at [1029, 97] on link "Add/View Documents" at bounding box center [1064, 110] width 144 height 28
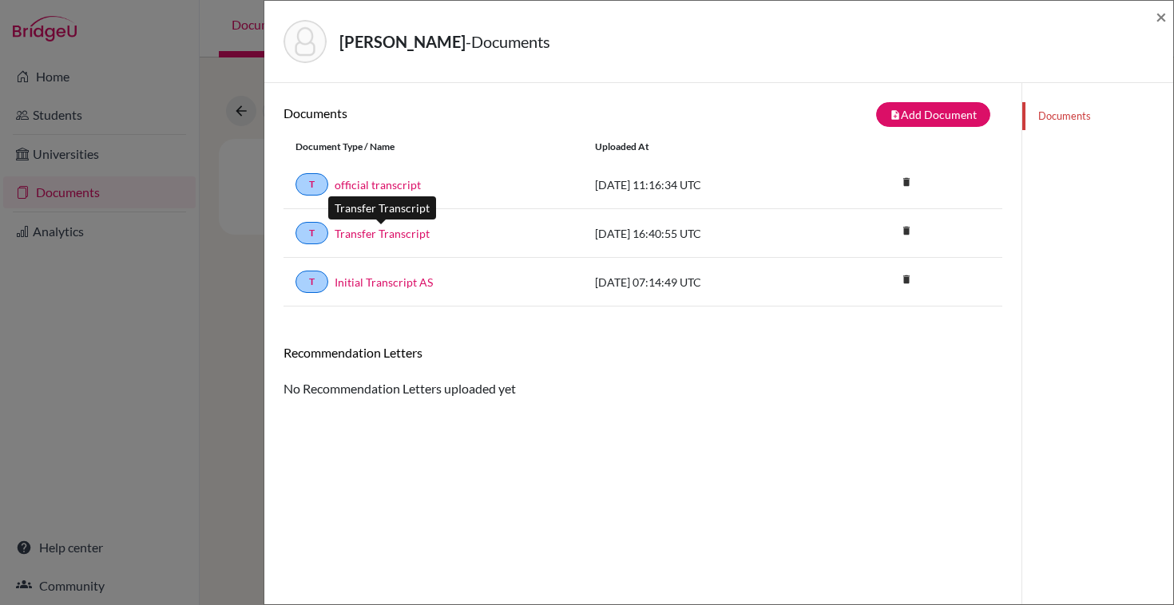
click at [411, 233] on link "Transfer Transcript" at bounding box center [382, 233] width 95 height 17
click at [411, 232] on link "Transfer Transcript" at bounding box center [382, 233] width 95 height 17
click at [908, 186] on icon "delete" at bounding box center [906, 182] width 24 height 24
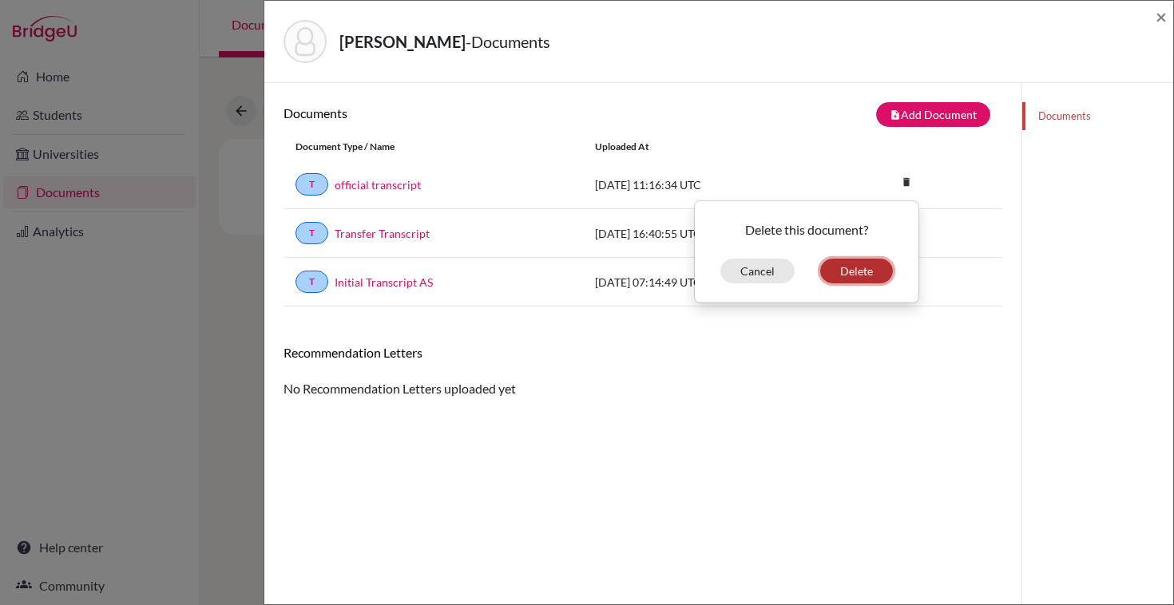
click at [862, 274] on button "Delete" at bounding box center [856, 271] width 73 height 25
